Goal: Navigation & Orientation: Find specific page/section

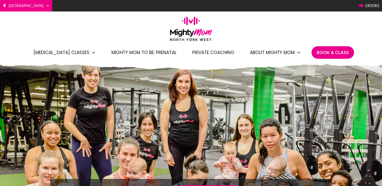
click at [199, 54] on span "Private Coaching" at bounding box center [213, 52] width 42 height 9
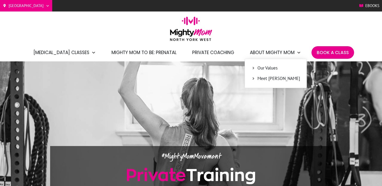
click at [268, 80] on span "Meet [PERSON_NAME]" at bounding box center [278, 78] width 43 height 7
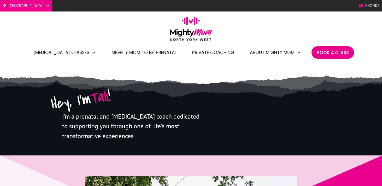
click at [152, 53] on span "Mighty Mom to Be: Prenatal" at bounding box center [143, 52] width 65 height 9
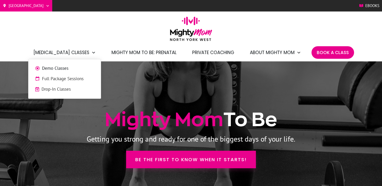
click at [70, 90] on span "Drop-In Classes" at bounding box center [68, 89] width 53 height 7
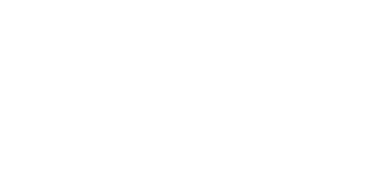
scroll to position [617, 0]
